Goal: Task Accomplishment & Management: Manage account settings

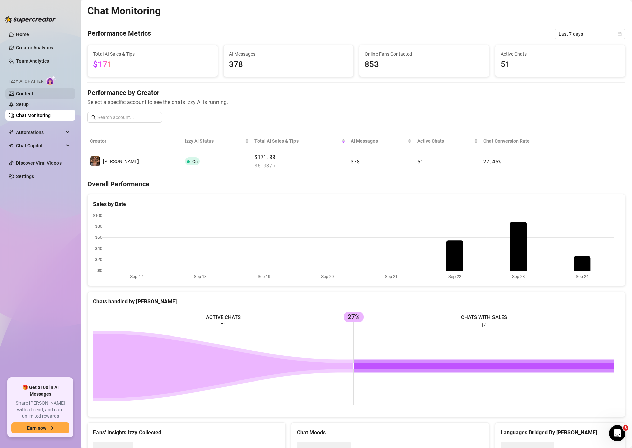
click at [25, 95] on link "Content" at bounding box center [24, 93] width 17 height 5
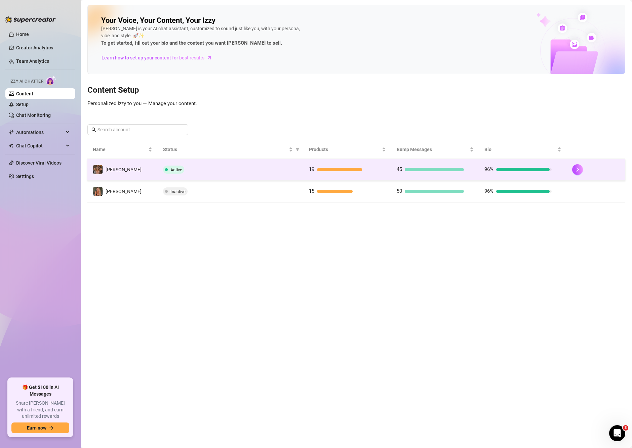
click at [234, 165] on td "Active" at bounding box center [231, 170] width 146 height 22
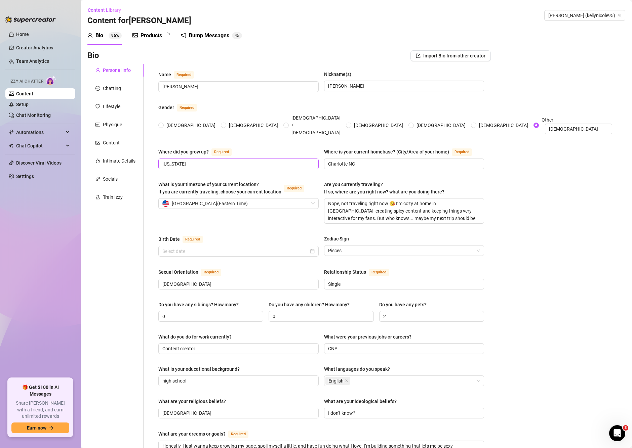
radio input "true"
type input "[DATE]"
click at [26, 103] on link "Setup" at bounding box center [22, 104] width 12 height 5
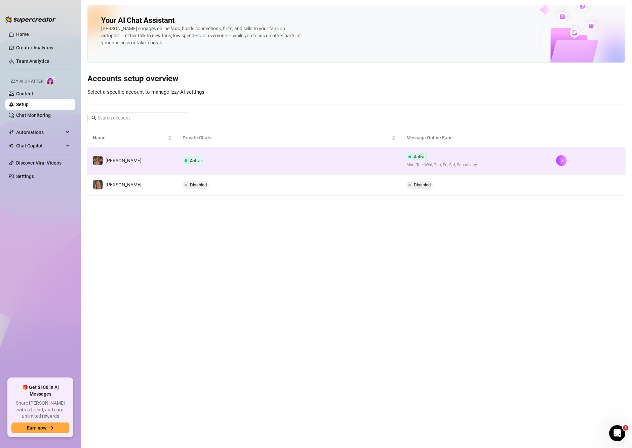
drag, startPoint x: 360, startPoint y: 167, endPoint x: 329, endPoint y: 161, distance: 31.3
click at [329, 161] on td "Active" at bounding box center [289, 160] width 224 height 27
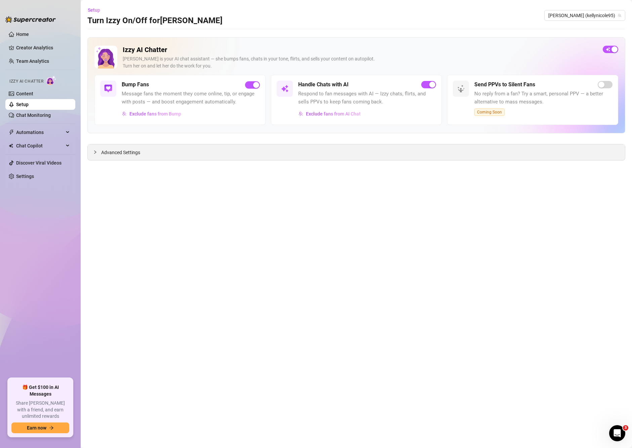
click at [130, 158] on div "Advanced Settings" at bounding box center [356, 152] width 537 height 16
click at [615, 51] on div "button" at bounding box center [614, 49] width 6 height 6
click at [31, 117] on link "Chat Monitoring" at bounding box center [33, 115] width 35 height 5
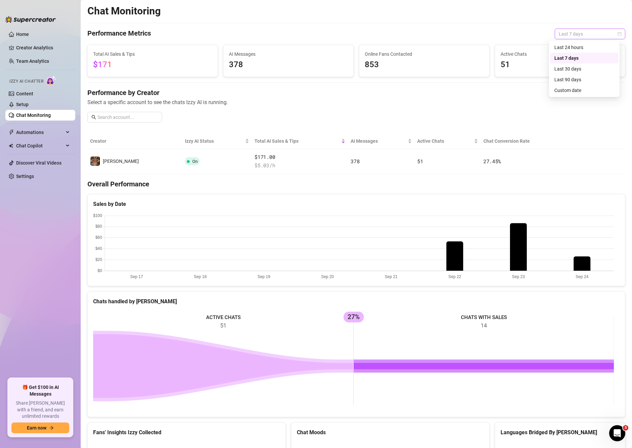
click at [588, 34] on span "Last 7 days" at bounding box center [589, 34] width 62 height 10
click at [575, 50] on div "Last 24 hours" at bounding box center [584, 47] width 60 height 7
